Goal: Task Accomplishment & Management: Complete application form

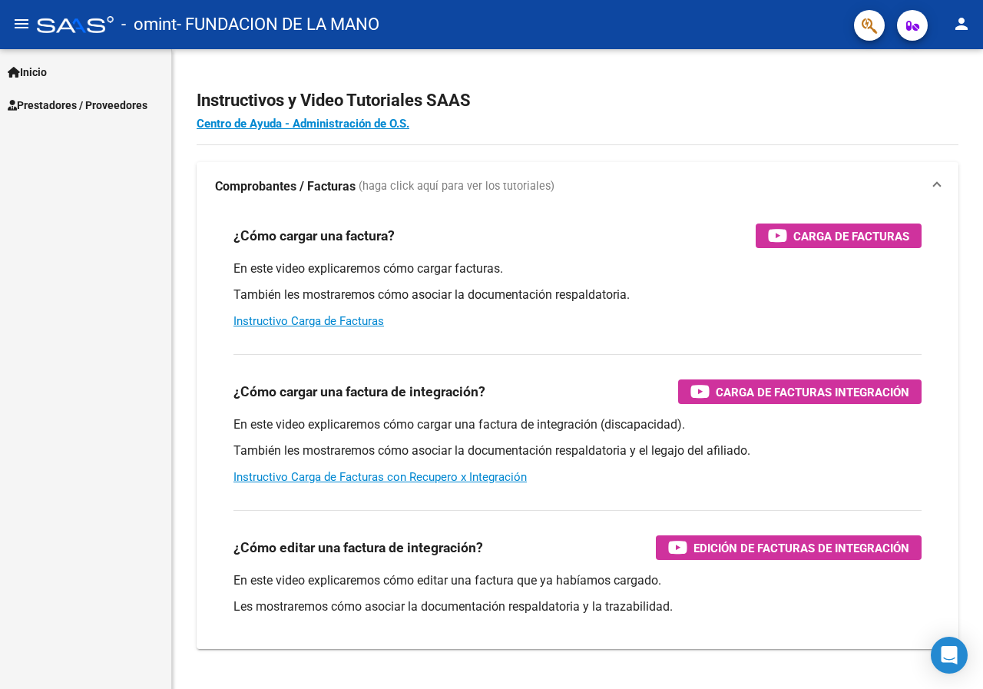
click at [958, 21] on mat-icon "person" at bounding box center [961, 24] width 18 height 18
click at [943, 99] on button "exit_to_app Salir" at bounding box center [930, 101] width 94 height 37
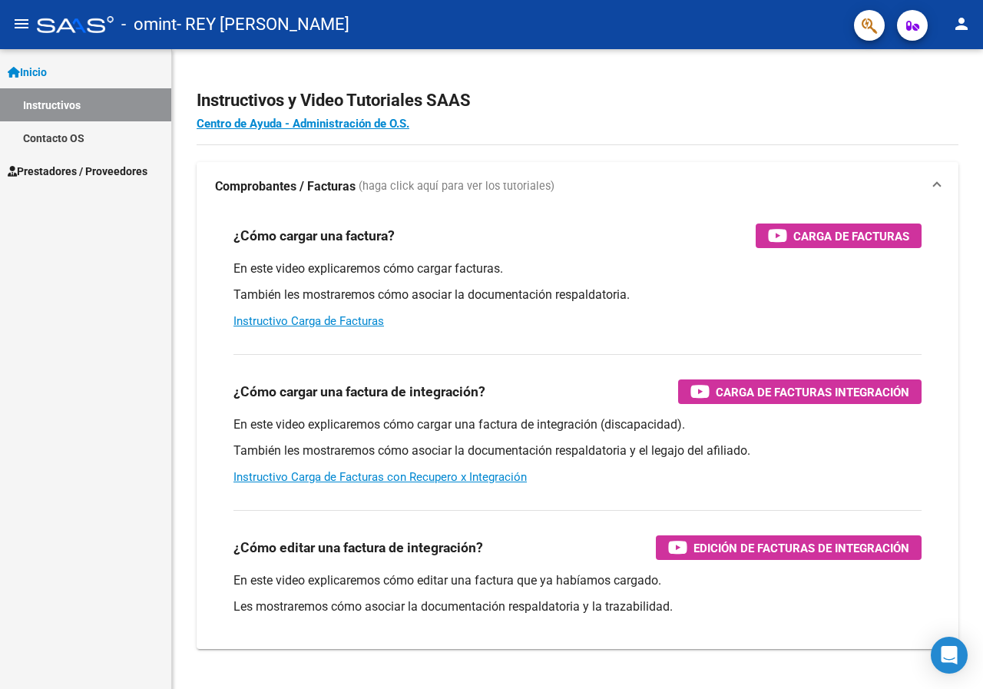
click at [65, 170] on span "Prestadores / Proveedores" at bounding box center [78, 171] width 140 height 17
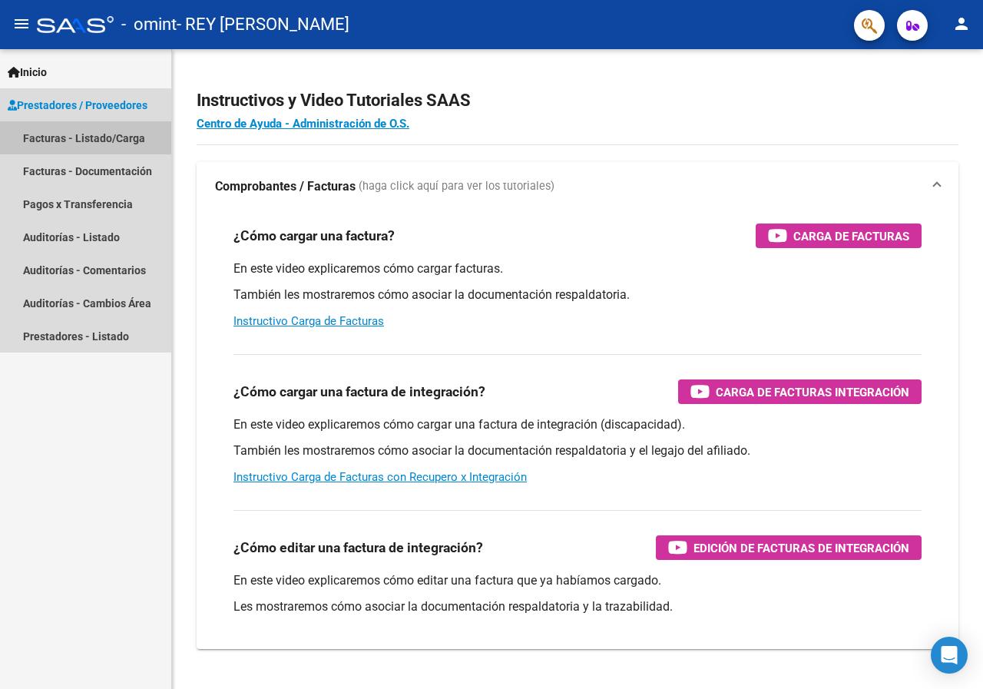
click at [83, 134] on link "Facturas - Listado/Carga" at bounding box center [85, 137] width 171 height 33
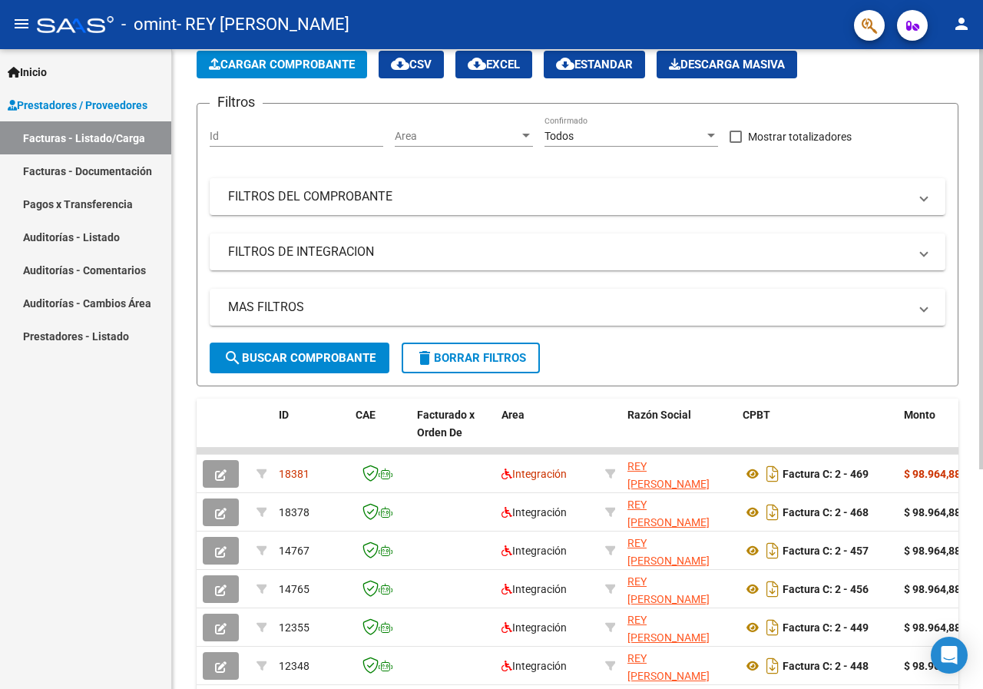
scroll to position [77, 0]
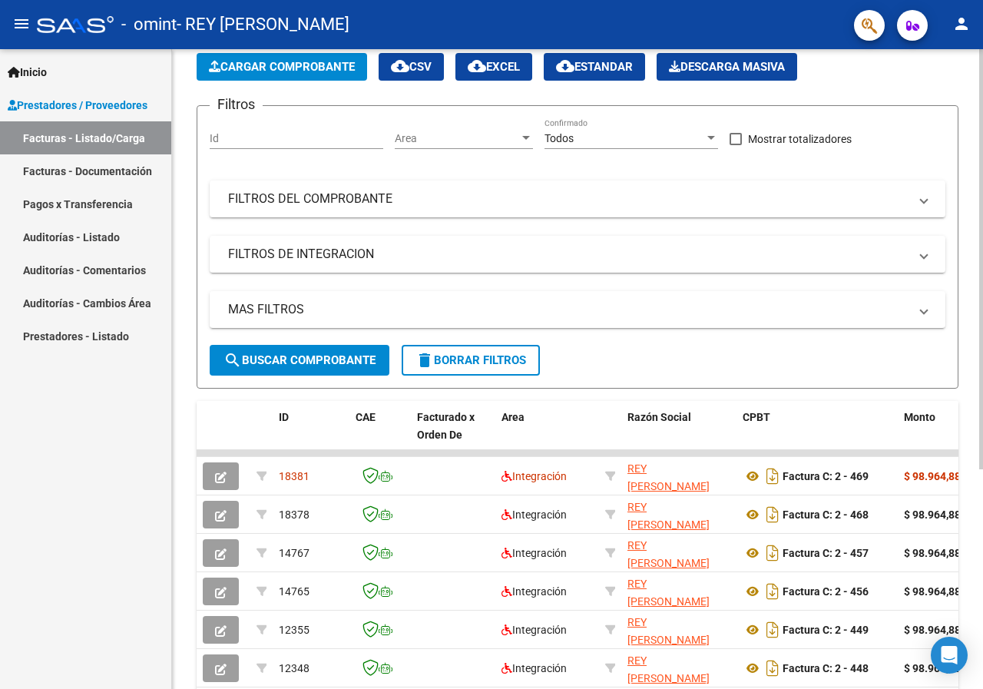
click at [279, 65] on span "Cargar Comprobante" at bounding box center [282, 67] width 146 height 14
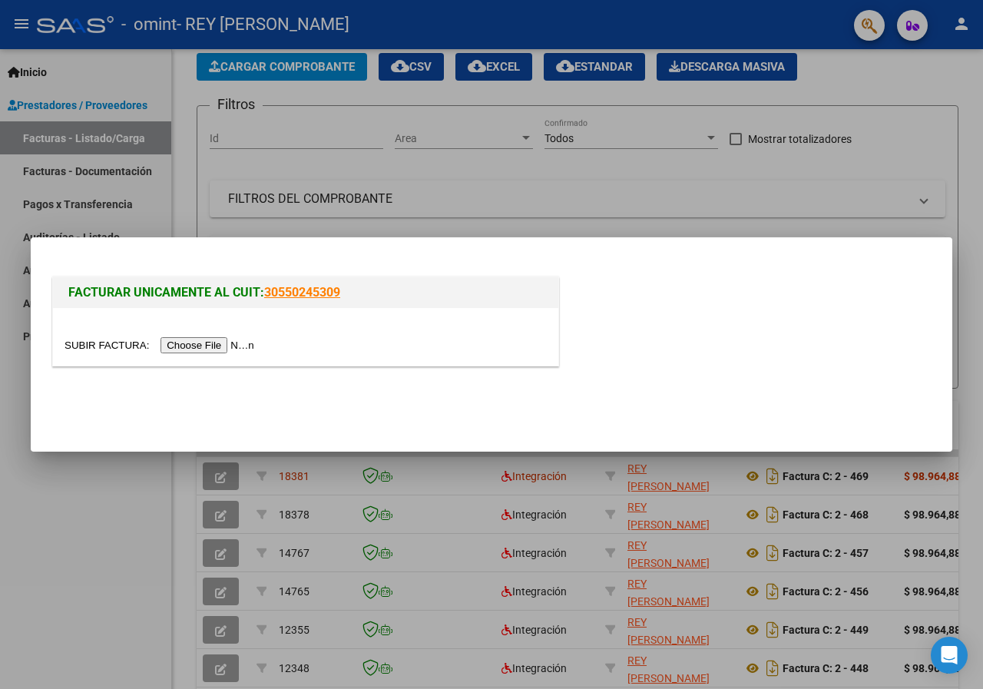
click at [223, 345] on input "file" at bounding box center [161, 345] width 194 height 16
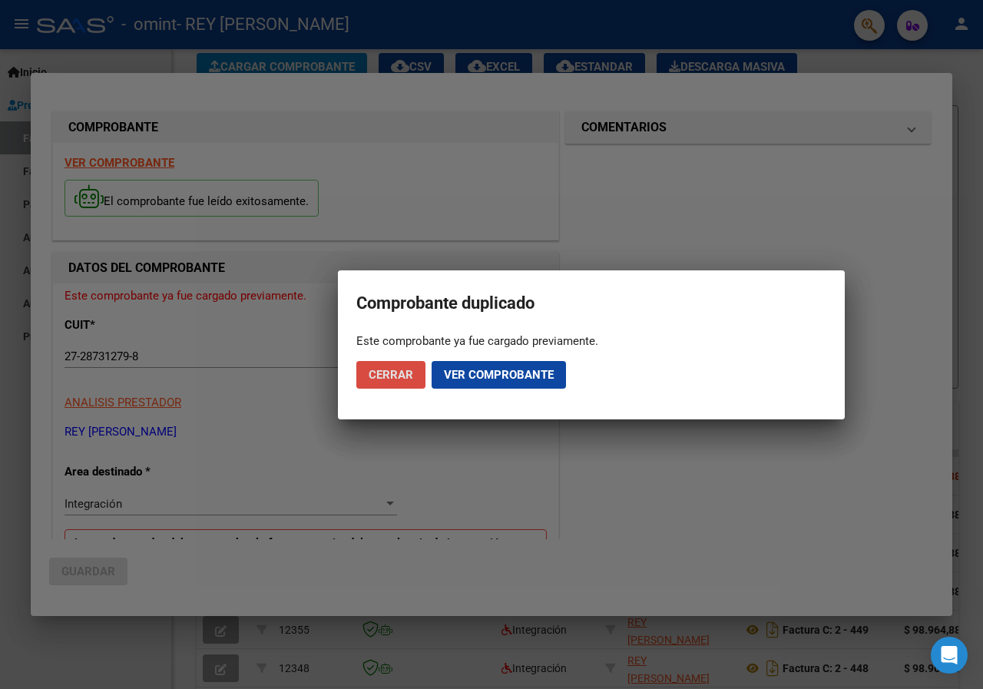
click at [385, 378] on span "Cerrar" at bounding box center [390, 375] width 45 height 14
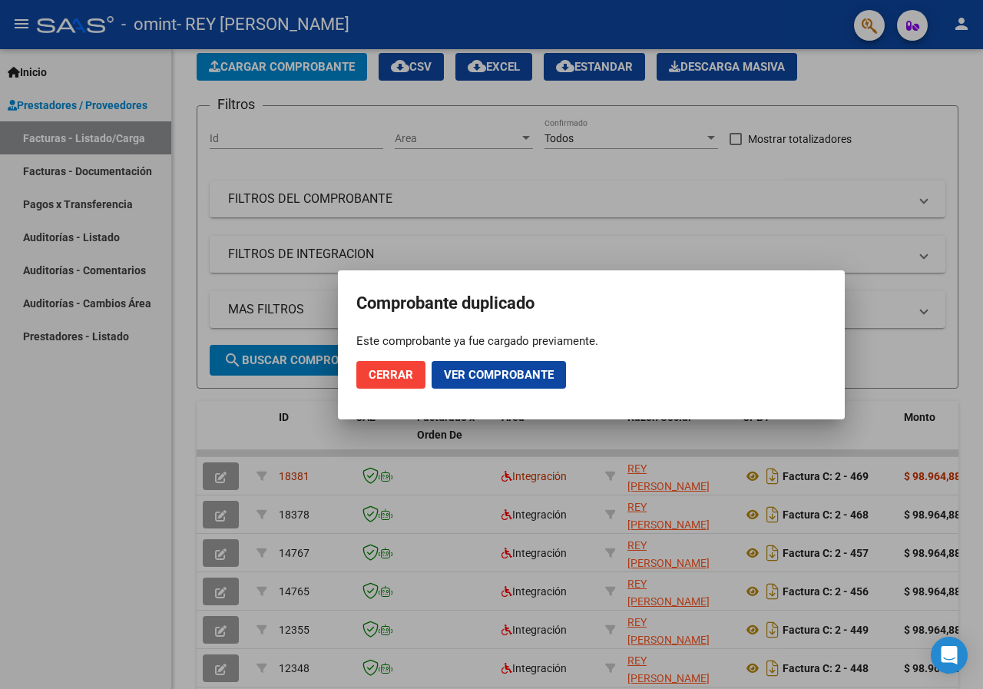
click at [391, 382] on button "Cerrar" at bounding box center [390, 375] width 69 height 28
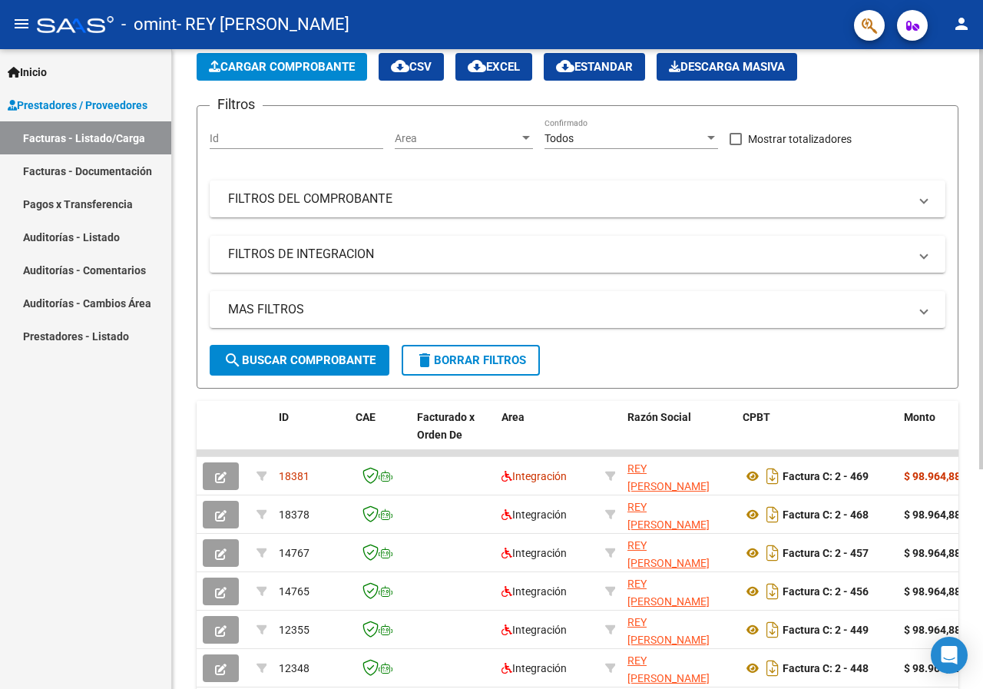
click at [247, 68] on span "Cargar Comprobante" at bounding box center [282, 67] width 146 height 14
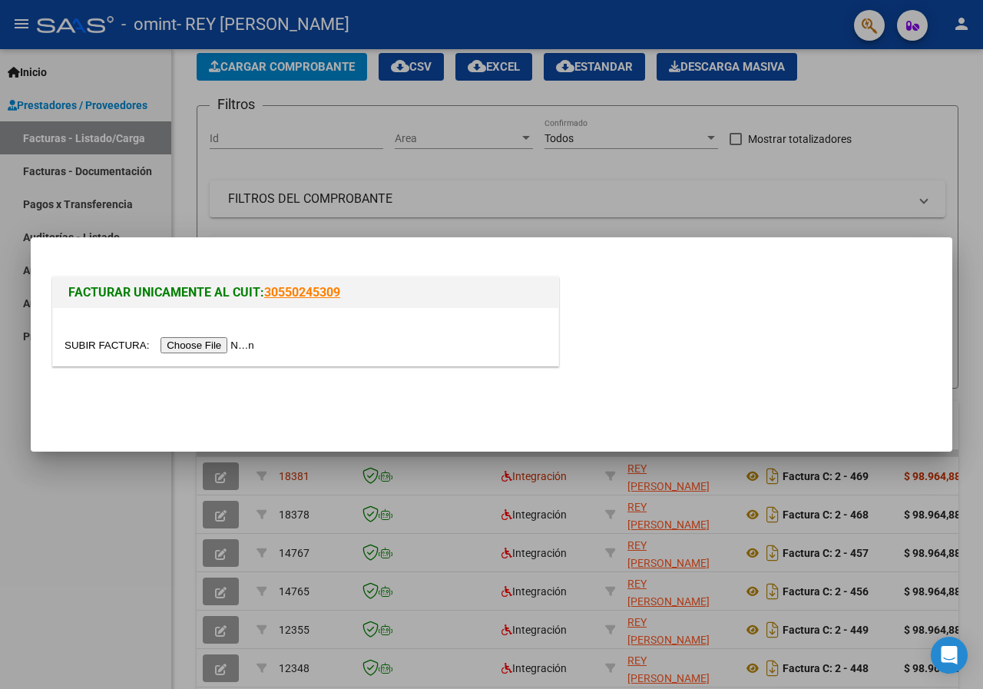
click at [220, 350] on input "file" at bounding box center [161, 345] width 194 height 16
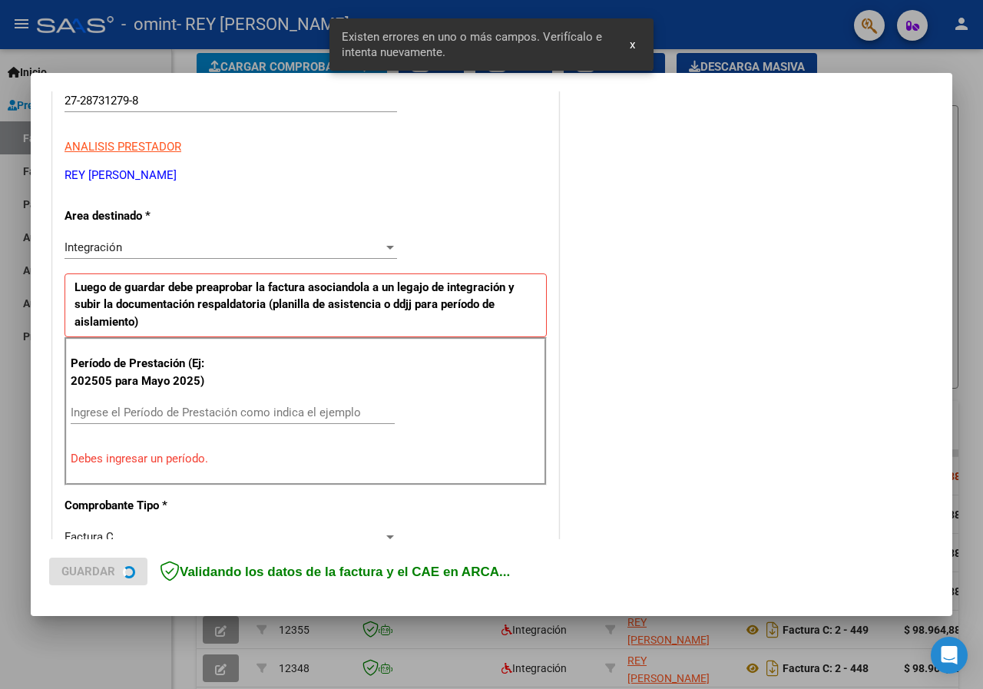
scroll to position [299, 0]
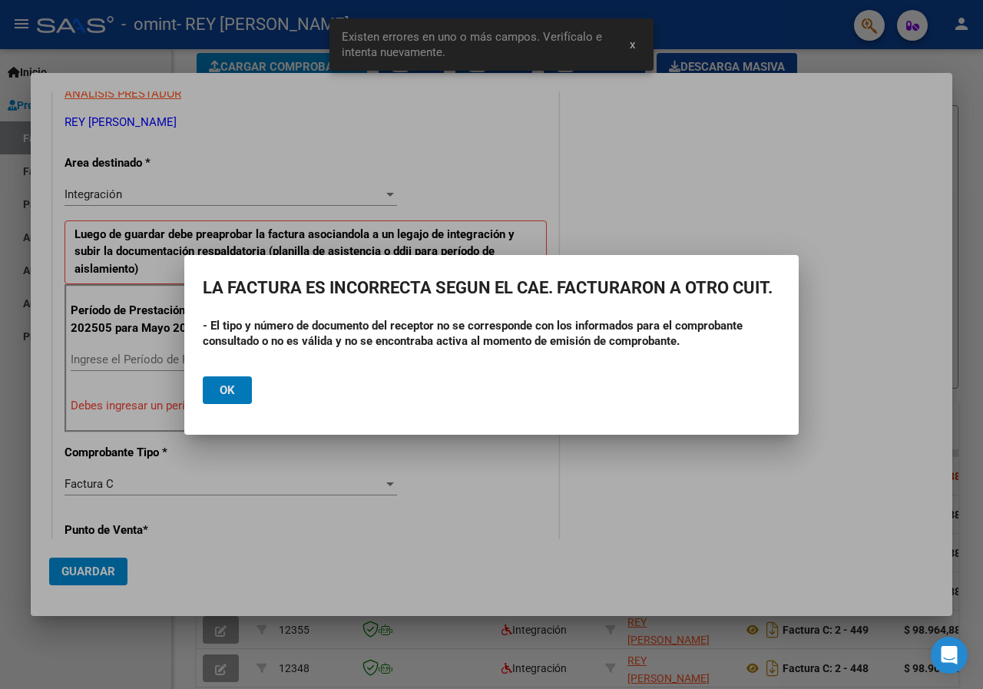
click at [238, 390] on button "Ok" at bounding box center [227, 390] width 49 height 28
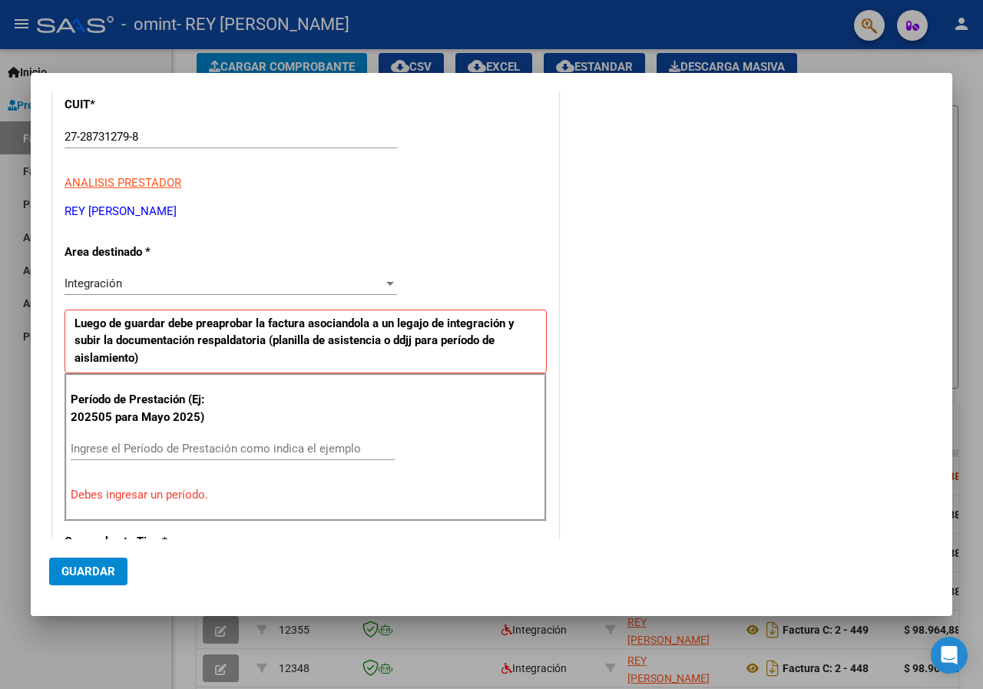
scroll to position [0, 0]
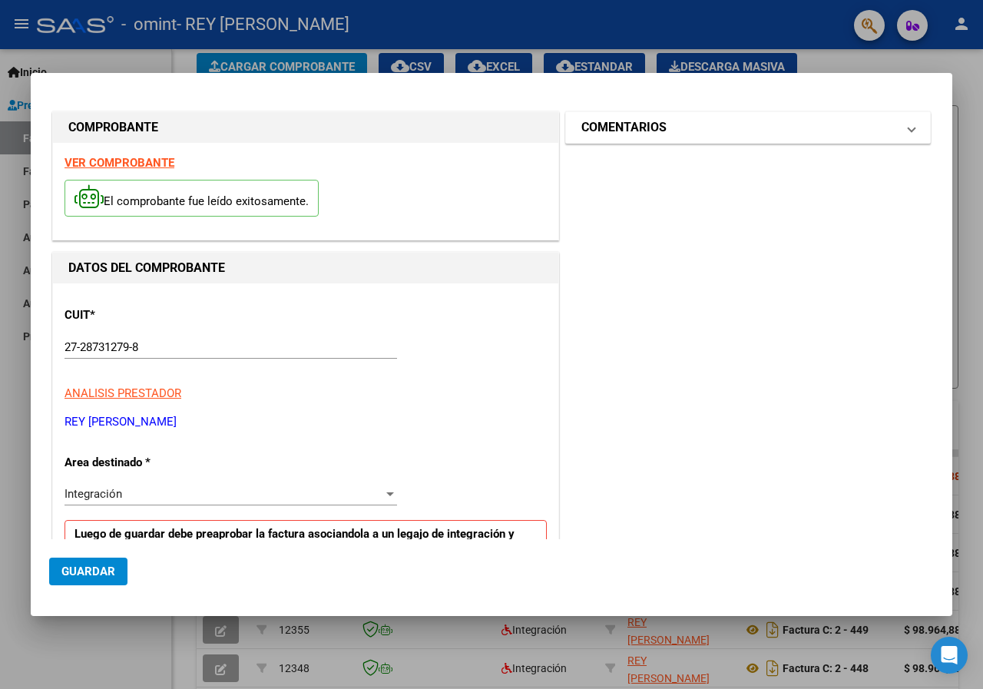
click at [904, 132] on mat-expansion-panel-header "COMENTARIOS" at bounding box center [748, 127] width 364 height 31
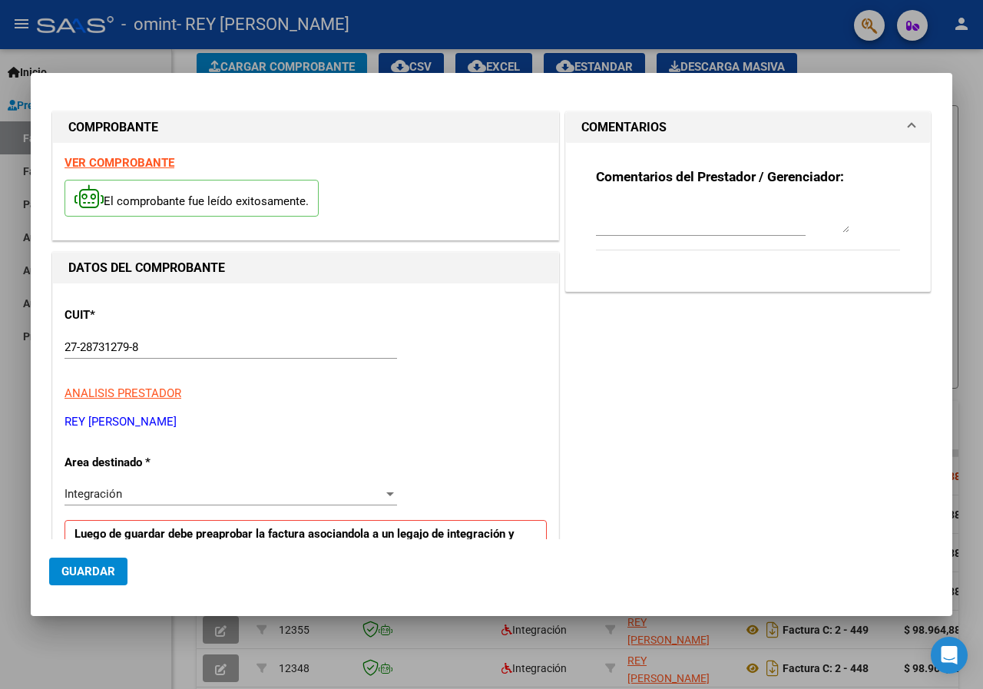
click at [904, 132] on mat-expansion-panel-header "COMENTARIOS" at bounding box center [748, 127] width 364 height 31
click at [535, 28] on div at bounding box center [491, 344] width 983 height 689
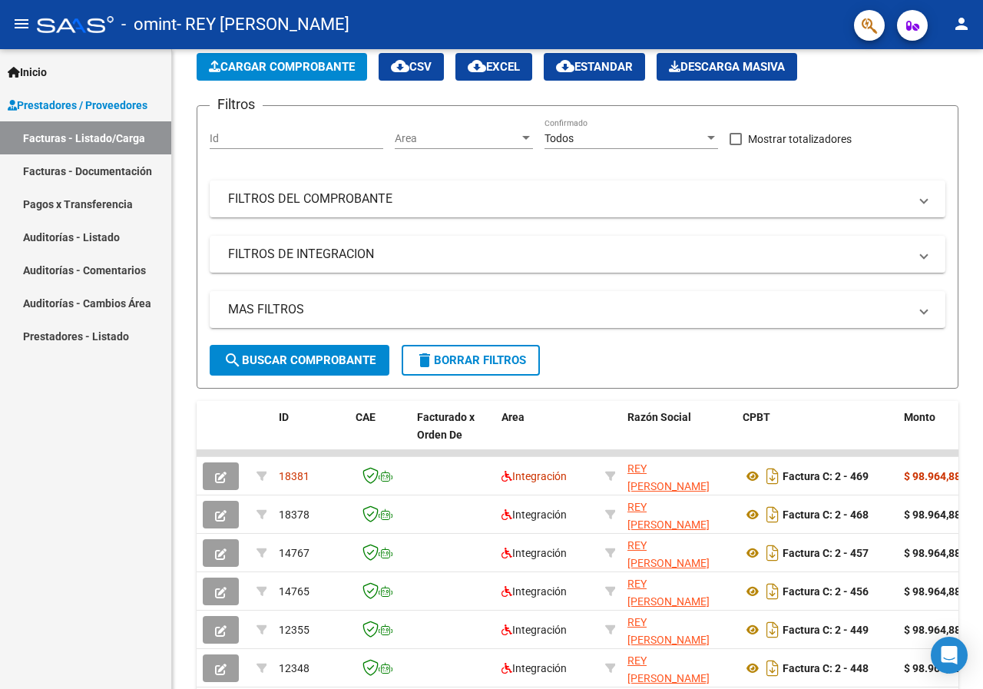
click at [132, 170] on link "Facturas - Documentación" at bounding box center [85, 170] width 171 height 33
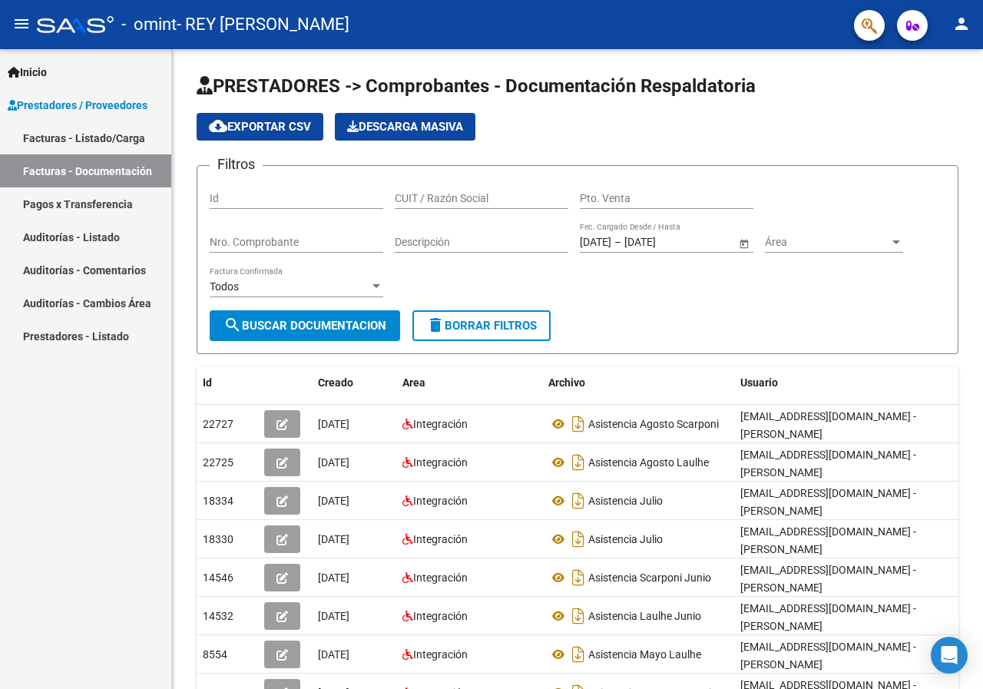
click at [95, 205] on link "Pagos x Transferencia" at bounding box center [85, 203] width 171 height 33
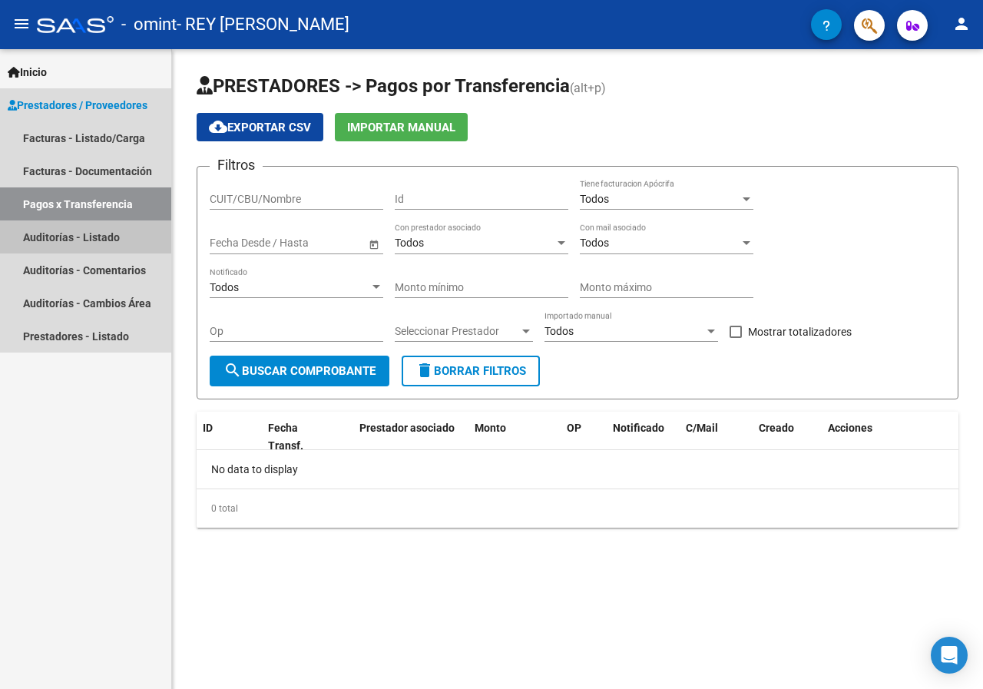
click at [91, 239] on link "Auditorías - Listado" at bounding box center [85, 236] width 171 height 33
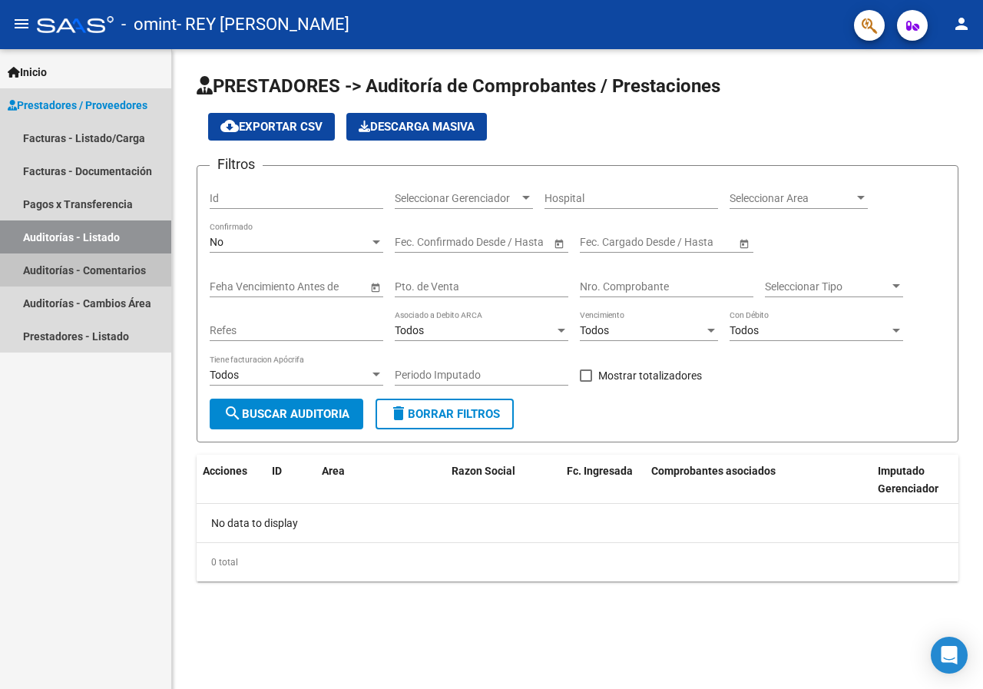
click at [95, 266] on link "Auditorías - Comentarios" at bounding box center [85, 269] width 171 height 33
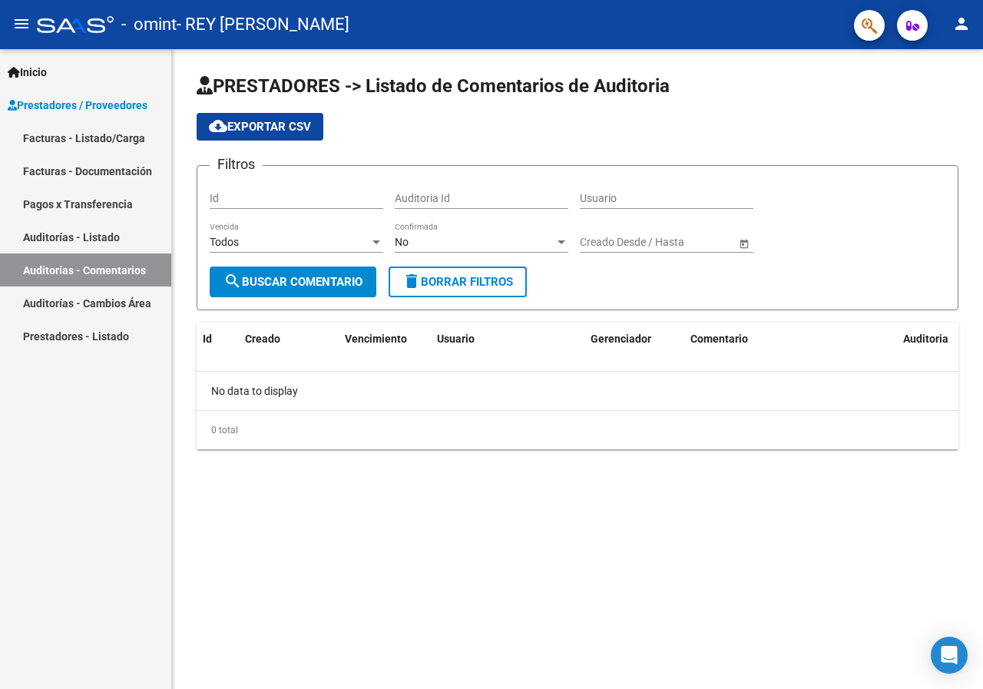
click at [101, 303] on link "Auditorías - Cambios Área" at bounding box center [85, 302] width 171 height 33
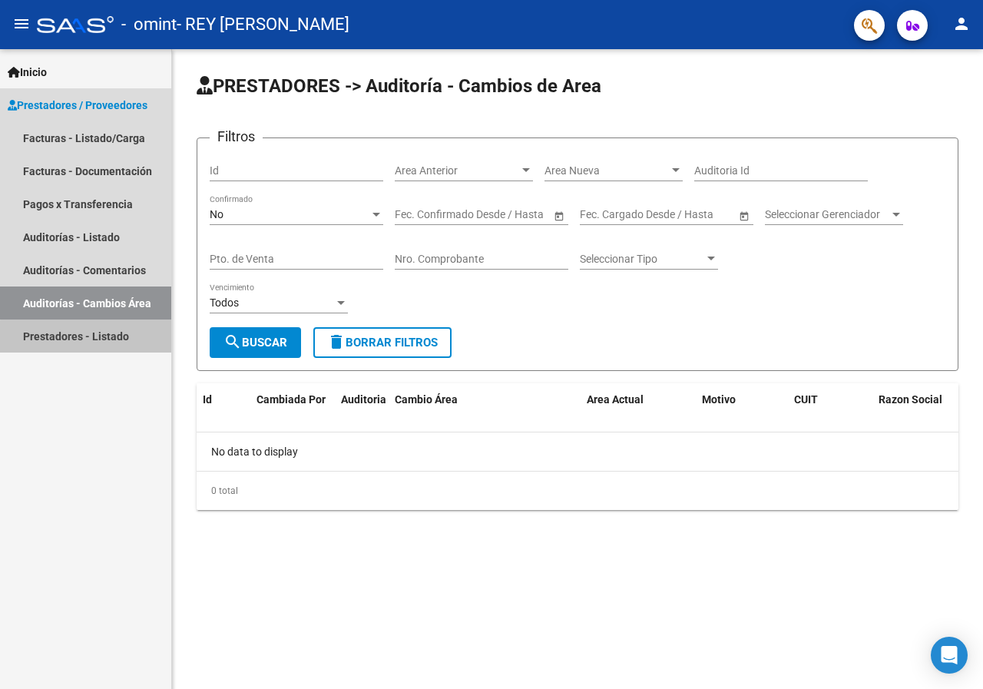
click at [88, 337] on link "Prestadores - Listado" at bounding box center [85, 335] width 171 height 33
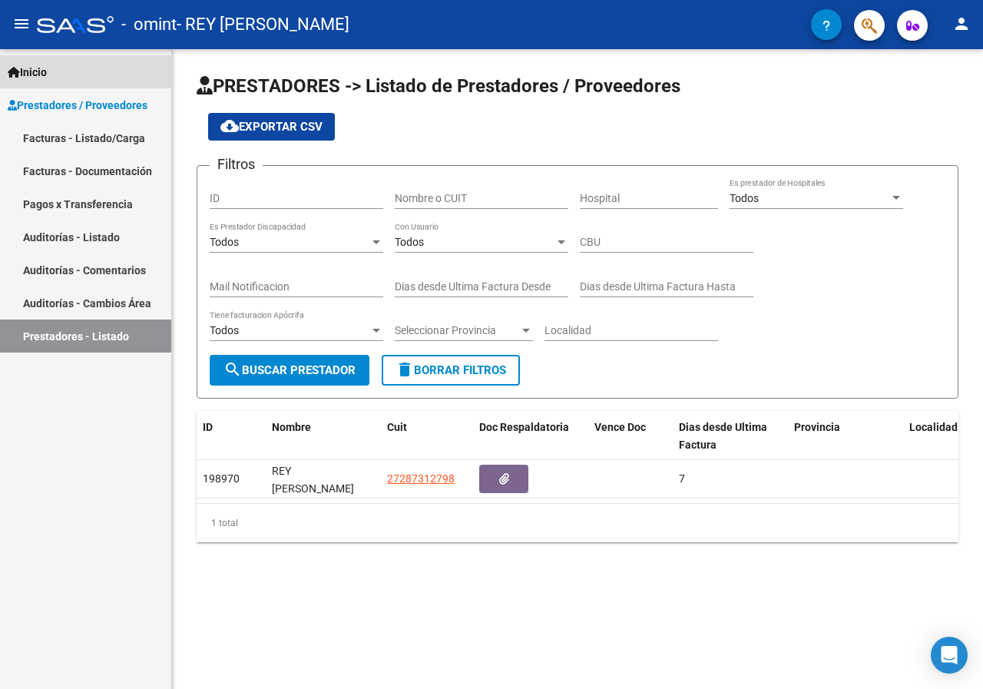
click at [43, 62] on link "Inicio" at bounding box center [85, 71] width 171 height 33
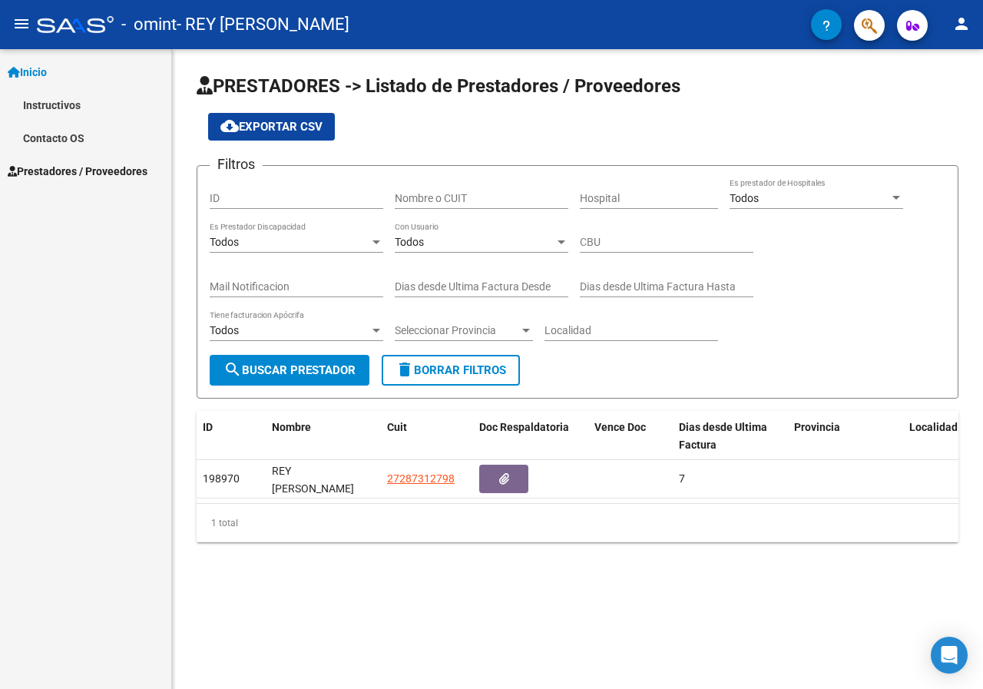
click at [69, 172] on span "Prestadores / Proveedores" at bounding box center [78, 171] width 140 height 17
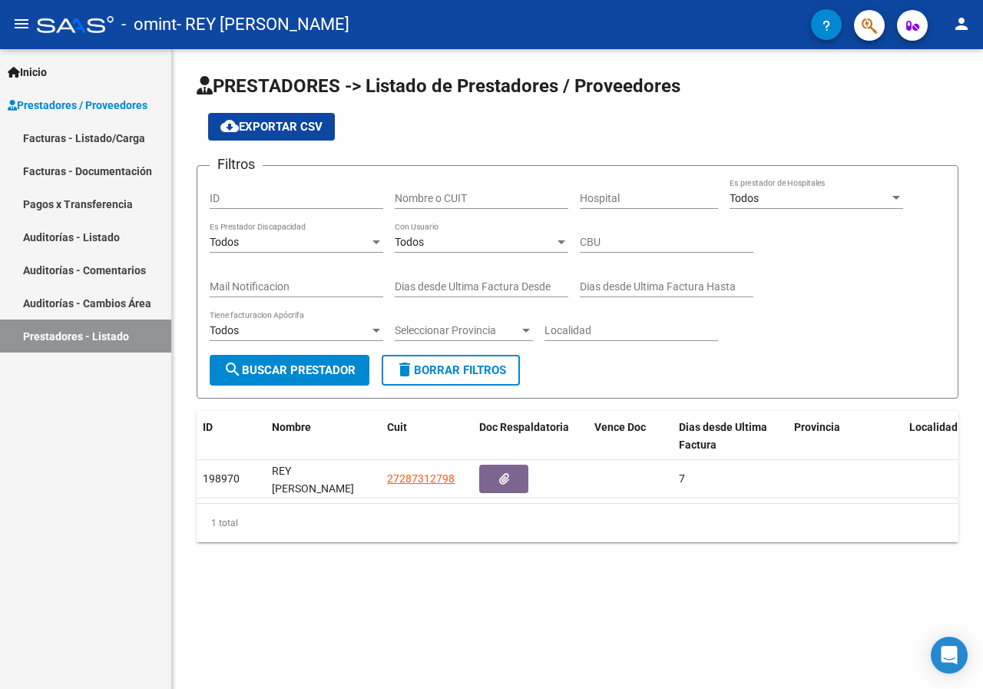
click at [57, 104] on span "Prestadores / Proveedores" at bounding box center [78, 105] width 140 height 17
